Goal: Download file/media

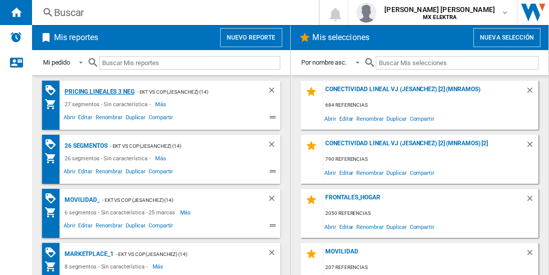
click at [99, 91] on div "Pricing lineales 3 neg" at bounding box center [98, 92] width 73 height 13
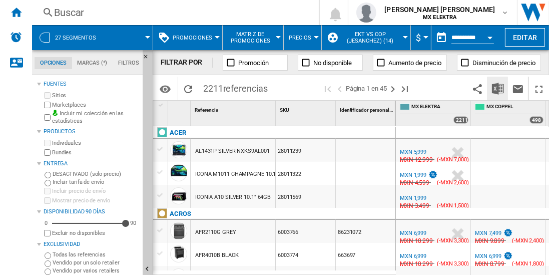
click at [499, 88] on img "Descargar en Excel" at bounding box center [498, 89] width 12 height 12
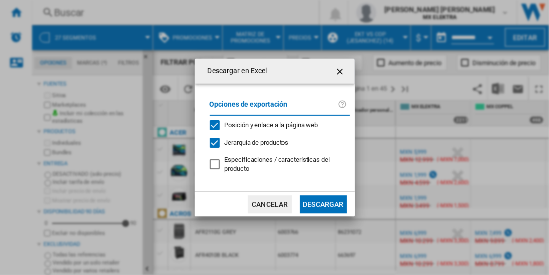
click at [323, 203] on button "Descargar" at bounding box center [323, 204] width 47 height 18
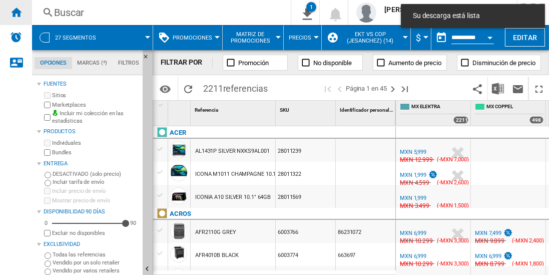
click at [16, 12] on ng-md-icon "Inicio" at bounding box center [16, 12] width 12 height 12
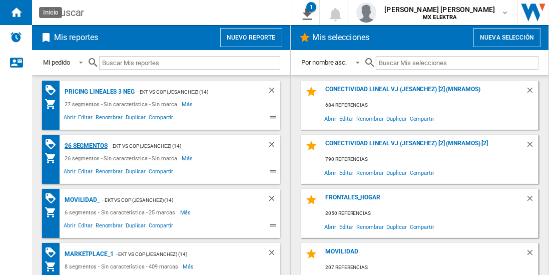
click at [87, 145] on div "26 segmentos" at bounding box center [85, 146] width 46 height 13
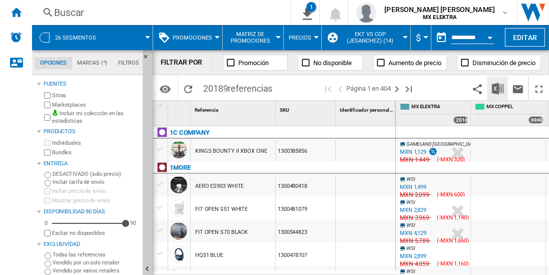
click at [499, 88] on img "Descargar en Excel" at bounding box center [498, 89] width 12 height 12
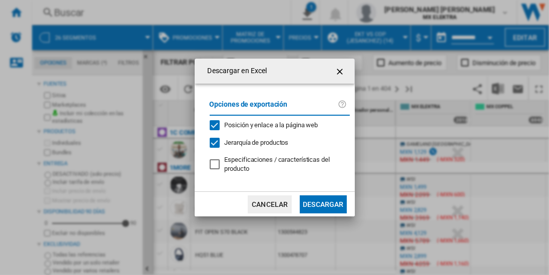
click at [323, 203] on button "Descargar" at bounding box center [323, 204] width 47 height 18
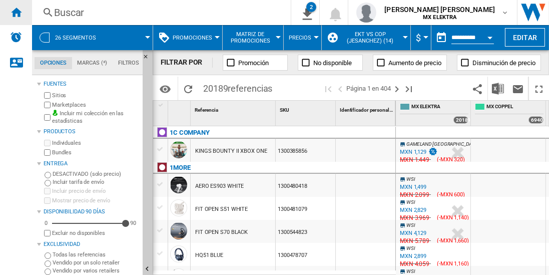
click at [16, 12] on ng-md-icon "Inicio" at bounding box center [16, 12] width 12 height 12
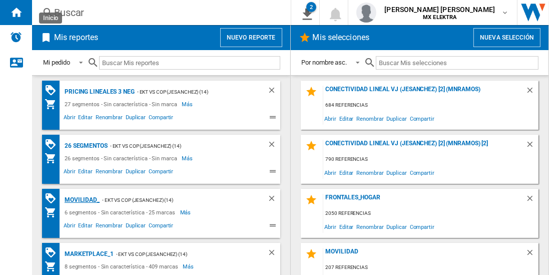
click at [80, 199] on div "MOVILIDAD_" at bounding box center [81, 200] width 38 height 13
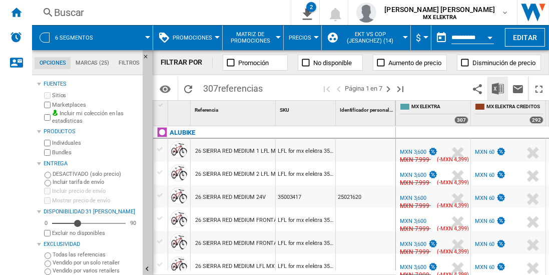
click at [499, 88] on img "Descargar en Excel" at bounding box center [498, 89] width 12 height 12
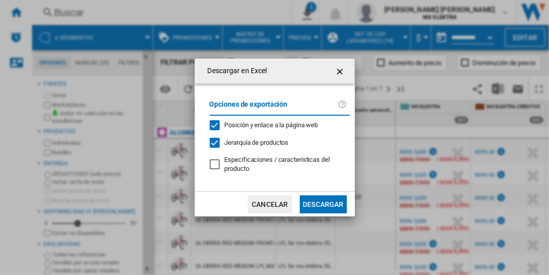
click at [323, 203] on button "Descargar" at bounding box center [323, 204] width 47 height 18
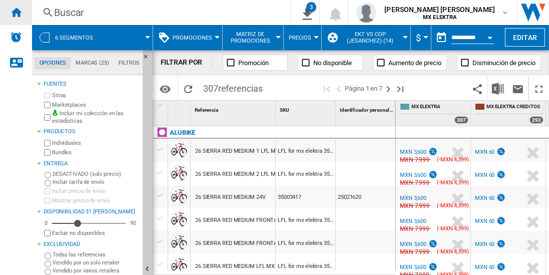
click at [16, 12] on ng-md-icon "Inicio" at bounding box center [16, 12] width 12 height 12
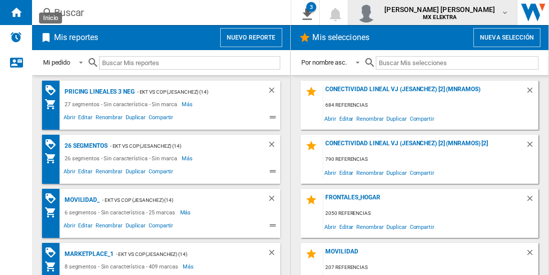
click at [449, 13] on span "[PERSON_NAME] [PERSON_NAME]" at bounding box center [440, 10] width 111 height 10
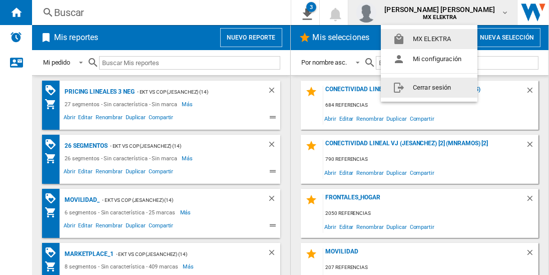
click at [429, 87] on button "Cerrar sesión" at bounding box center [429, 88] width 97 height 20
